Goal: Obtain resource: Download file/media

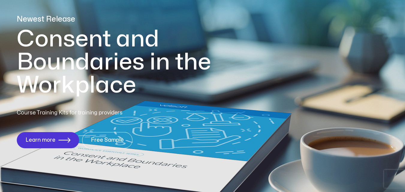
scroll to position [90, 0]
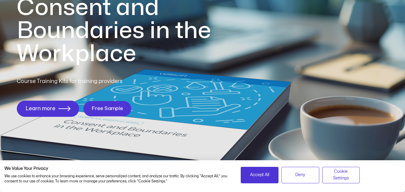
click at [116, 109] on span "Free Sample" at bounding box center [108, 109] width 32 height 6
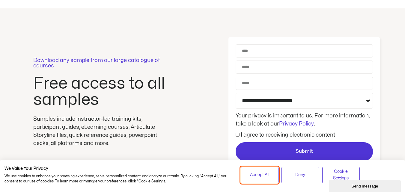
click at [261, 179] on span "Accept All" at bounding box center [259, 175] width 19 height 7
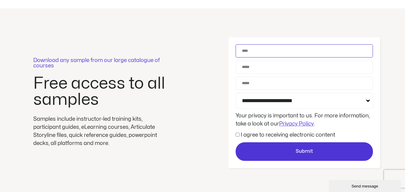
click at [260, 50] on input "Name" at bounding box center [304, 50] width 137 height 13
type input "**********"
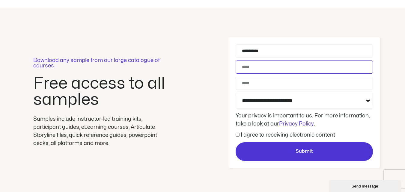
type input "**********"
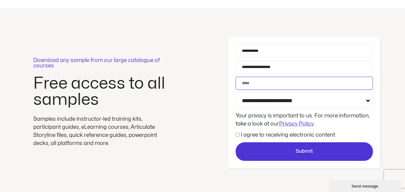
type input "**********"
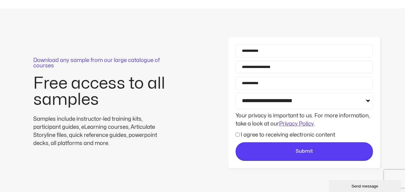
click at [311, 152] on span "Submit" at bounding box center [304, 152] width 17 height 8
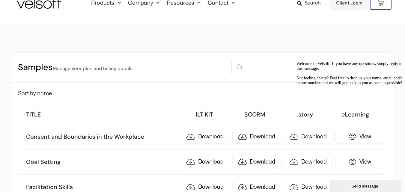
scroll to position [30, 0]
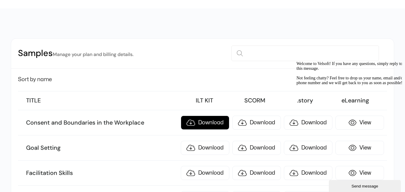
click at [206, 124] on link "Download" at bounding box center [205, 123] width 49 height 14
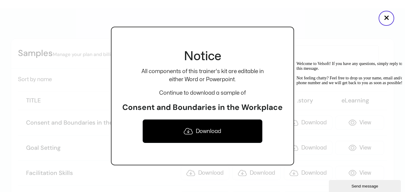
click at [207, 133] on link "Download" at bounding box center [203, 131] width 120 height 24
click at [344, 46] on div at bounding box center [202, 96] width 405 height 192
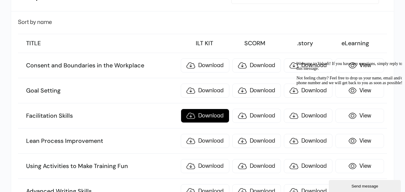
scroll to position [90, 0]
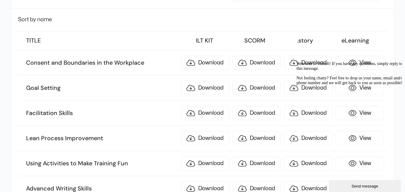
click at [297, 62] on icon "Chat attention grabber" at bounding box center [297, 62] width 0 height 0
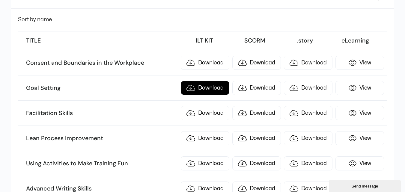
click at [208, 91] on link "Download" at bounding box center [205, 88] width 49 height 14
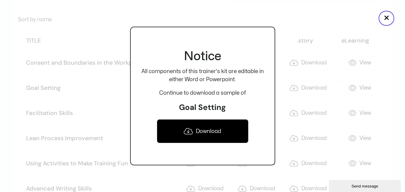
click at [206, 132] on link "Download" at bounding box center [203, 131] width 92 height 24
click at [386, 19] on button "×" at bounding box center [387, 18] width 16 height 15
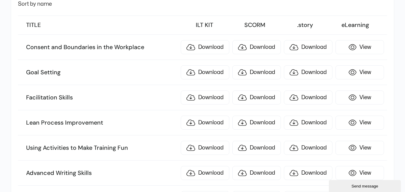
scroll to position [120, 0]
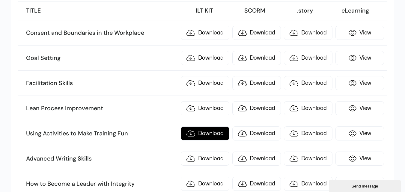
click at [203, 134] on link "Download" at bounding box center [205, 134] width 49 height 14
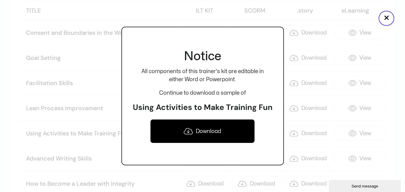
click at [203, 134] on link "Download" at bounding box center [202, 131] width 105 height 24
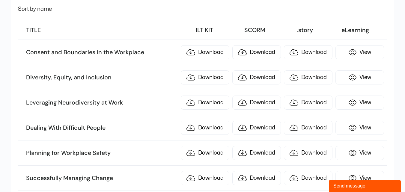
scroll to position [90, 0]
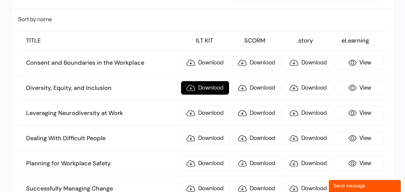
click at [210, 89] on link "Download" at bounding box center [205, 88] width 49 height 14
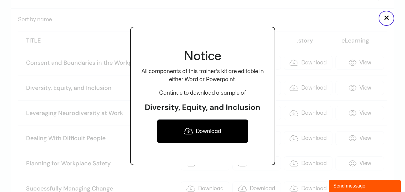
click at [212, 137] on link "Download" at bounding box center [203, 131] width 92 height 24
click at [389, 16] on button "×" at bounding box center [387, 18] width 16 height 15
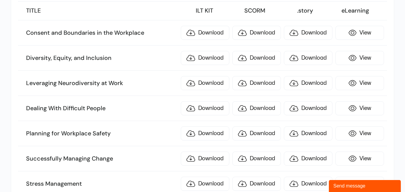
scroll to position [150, 0]
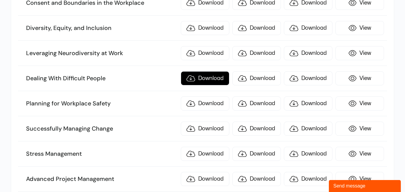
click at [197, 78] on link "Download" at bounding box center [205, 78] width 49 height 14
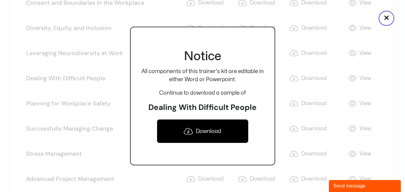
click at [205, 133] on link "Download" at bounding box center [203, 131] width 92 height 24
click at [390, 17] on button "×" at bounding box center [387, 18] width 16 height 15
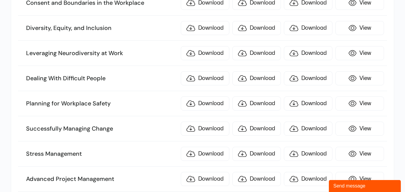
scroll to position [180, 0]
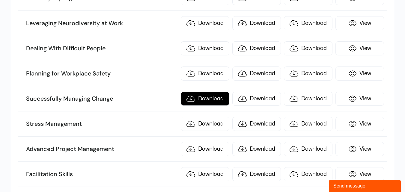
click at [202, 101] on link "Download" at bounding box center [205, 99] width 49 height 14
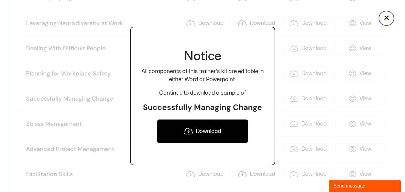
click at [198, 132] on link "Download" at bounding box center [203, 131] width 92 height 24
click at [387, 15] on button "×" at bounding box center [387, 18] width 16 height 15
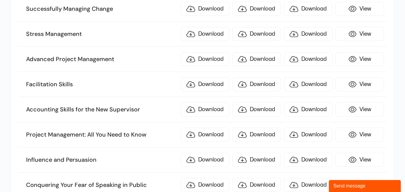
scroll to position [300, 0]
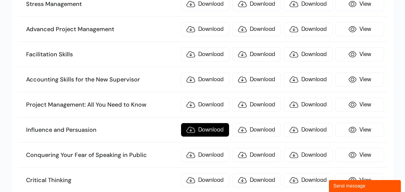
click at [193, 131] on link "Download" at bounding box center [205, 130] width 49 height 14
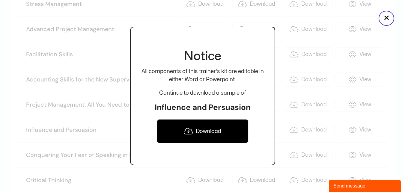
click at [201, 137] on link "Download" at bounding box center [203, 131] width 92 height 24
click at [385, 20] on button "×" at bounding box center [387, 18] width 16 height 15
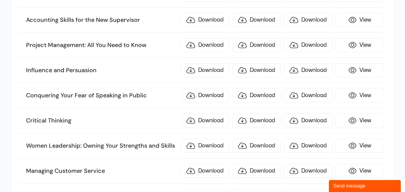
scroll to position [360, 0]
click at [212, 121] on link "Download" at bounding box center [205, 120] width 49 height 14
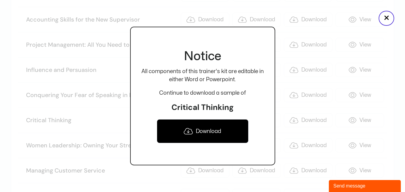
click at [206, 134] on link "Download" at bounding box center [203, 131] width 92 height 24
click at [387, 20] on button "×" at bounding box center [387, 18] width 16 height 15
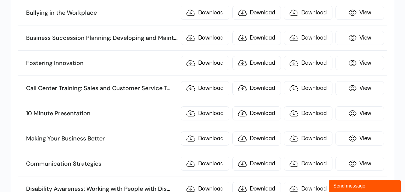
scroll to position [750, 0]
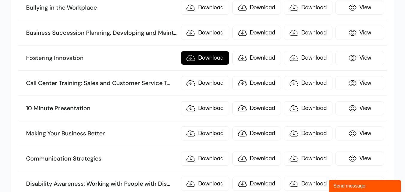
click at [196, 60] on link "Download" at bounding box center [205, 58] width 49 height 14
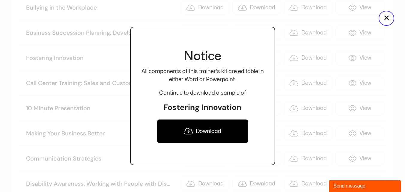
click at [204, 132] on link "Download" at bounding box center [203, 131] width 92 height 24
click at [384, 16] on button "×" at bounding box center [387, 18] width 16 height 15
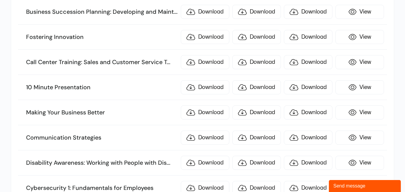
scroll to position [810, 0]
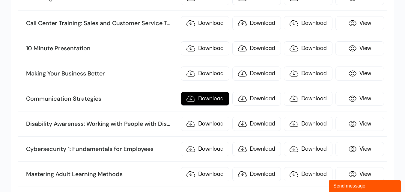
click at [210, 100] on link "Download" at bounding box center [205, 99] width 49 height 14
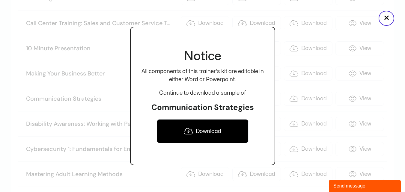
click at [206, 132] on link "Download" at bounding box center [203, 131] width 92 height 24
click at [384, 18] on button "×" at bounding box center [387, 18] width 16 height 15
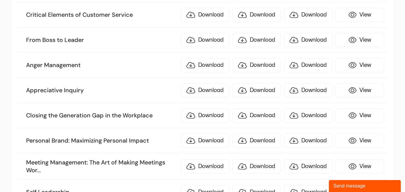
scroll to position [1050, 0]
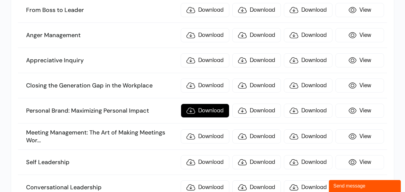
click at [217, 110] on link "Download" at bounding box center [205, 111] width 49 height 14
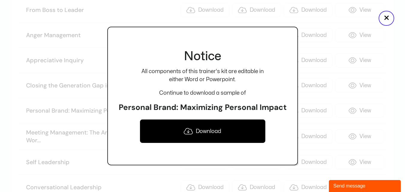
click at [204, 130] on link "Download" at bounding box center [203, 131] width 126 height 24
click at [389, 16] on button "×" at bounding box center [387, 18] width 16 height 15
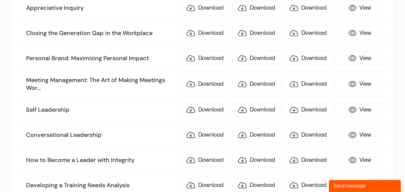
scroll to position [1110, 0]
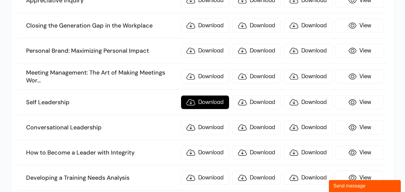
click at [200, 104] on link "Download" at bounding box center [205, 102] width 49 height 14
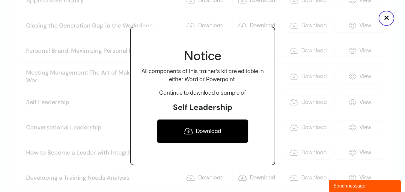
click at [218, 134] on link "Download" at bounding box center [203, 131] width 92 height 24
click at [198, 136] on link "Download" at bounding box center [203, 131] width 92 height 24
click at [387, 17] on button "×" at bounding box center [387, 18] width 16 height 15
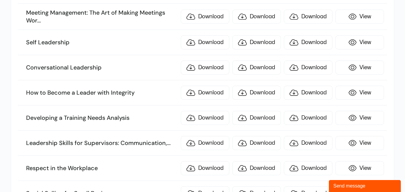
scroll to position [1230, 0]
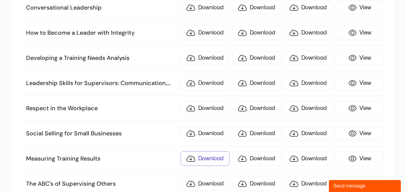
click at [210, 158] on link "Download" at bounding box center [205, 159] width 49 height 14
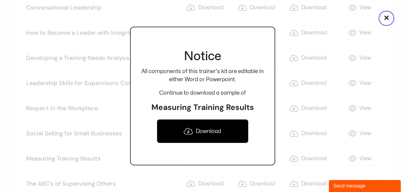
click at [212, 134] on link "Download" at bounding box center [203, 131] width 92 height 24
click at [389, 18] on button "×" at bounding box center [387, 18] width 16 height 15
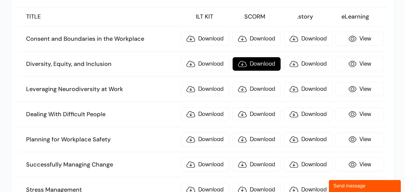
scroll to position [120, 0]
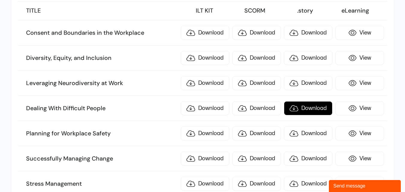
click at [303, 108] on link "Download" at bounding box center [308, 108] width 49 height 14
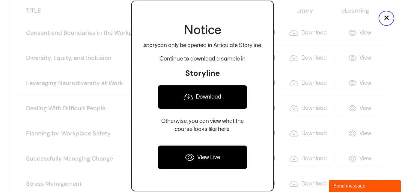
click at [208, 100] on link "Download" at bounding box center [203, 97] width 90 height 24
click at [286, 9] on div at bounding box center [202, 96] width 405 height 192
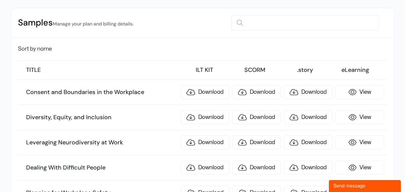
scroll to position [0, 0]
